Goal: Communication & Community: Answer question/provide support

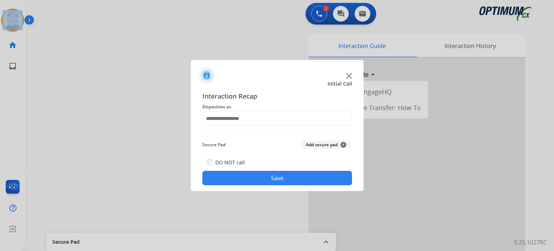
click at [347, 75] on img at bounding box center [349, 76] width 6 height 6
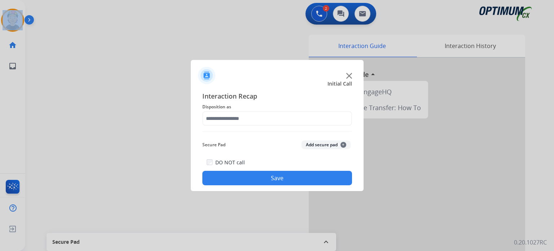
click at [347, 75] on img at bounding box center [349, 76] width 6 height 6
click at [347, 75] on div at bounding box center [417, 192] width 216 height 269
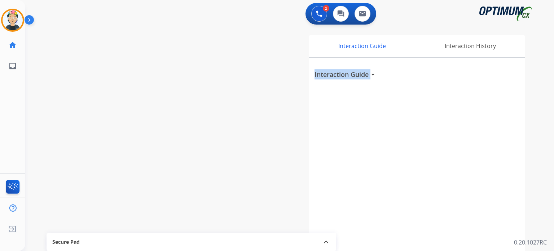
click at [347, 75] on h3 "Interaction Guide" at bounding box center [341, 74] width 54 height 10
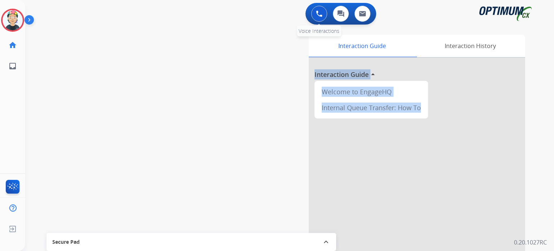
click at [321, 14] on img at bounding box center [319, 13] width 6 height 6
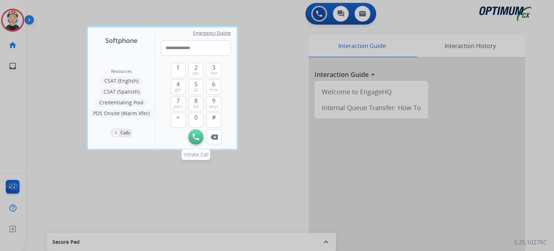
type input "**********"
click at [196, 137] on img at bounding box center [196, 136] width 6 height 6
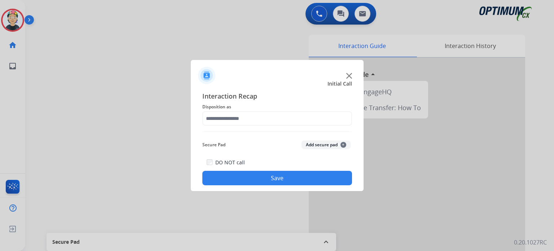
click at [351, 76] on img at bounding box center [349, 76] width 6 height 6
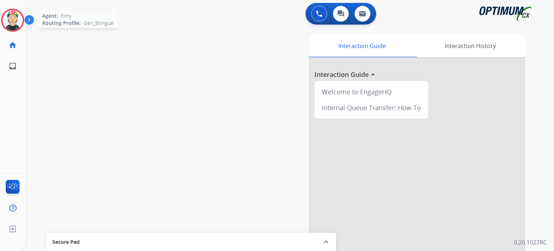
click at [6, 22] on img at bounding box center [13, 20] width 20 height 20
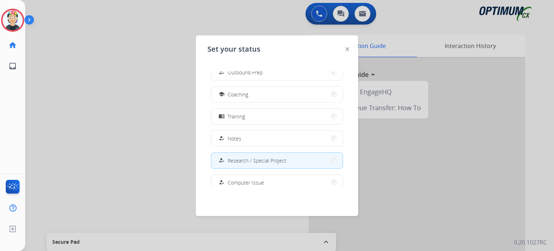
scroll to position [180, 0]
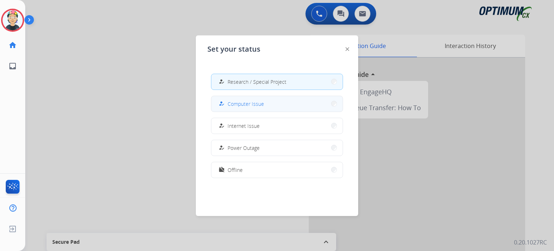
click at [273, 102] on button "how_to_reg Computer Issue" at bounding box center [276, 104] width 131 height 16
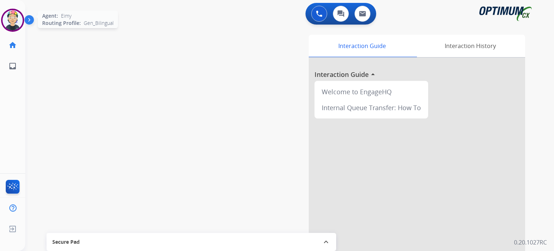
click at [18, 17] on img at bounding box center [13, 20] width 20 height 20
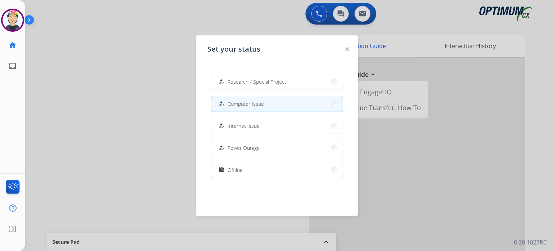
click at [269, 84] on span "Research / Special Project" at bounding box center [257, 82] width 59 height 8
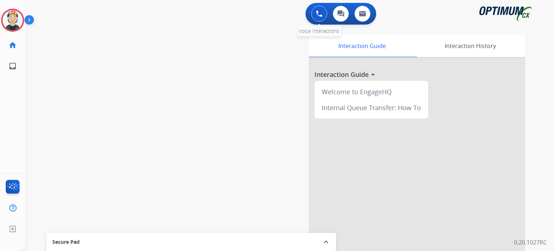
click at [315, 14] on button at bounding box center [319, 14] width 16 height 16
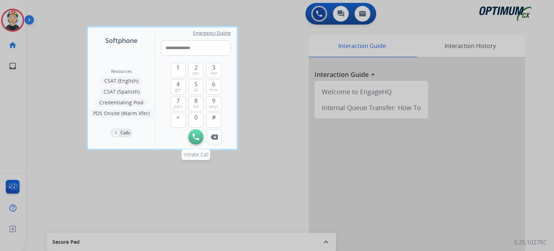
type input "**********"
click at [196, 139] on img at bounding box center [196, 136] width 6 height 6
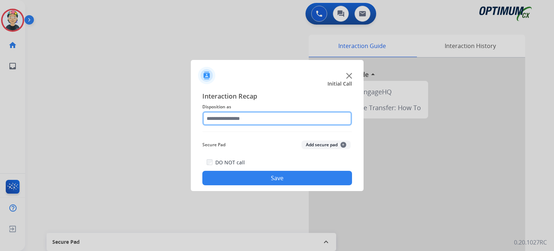
drag, startPoint x: 233, startPoint y: 125, endPoint x: 231, endPoint y: 122, distance: 3.8
click at [231, 122] on input "text" at bounding box center [277, 118] width 150 height 14
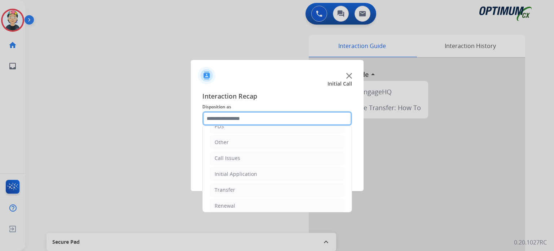
scroll to position [48, 0]
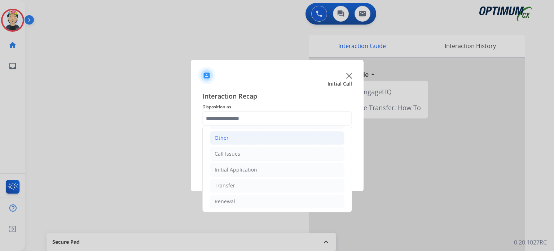
click at [230, 140] on li "Other" at bounding box center [277, 138] width 135 height 14
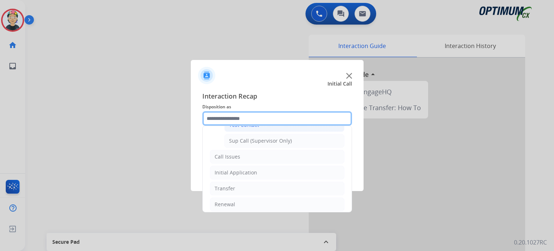
scroll to position [173, 0]
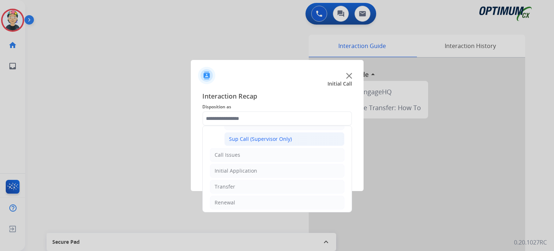
click at [254, 136] on div "Sup Call (Supervisor Only)" at bounding box center [260, 138] width 63 height 7
type input "**********"
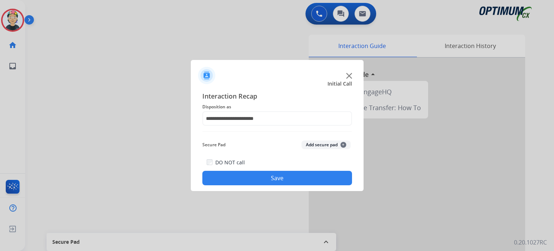
click at [274, 179] on button "Save" at bounding box center [277, 178] width 150 height 14
